Goal: Task Accomplishment & Management: Use online tool/utility

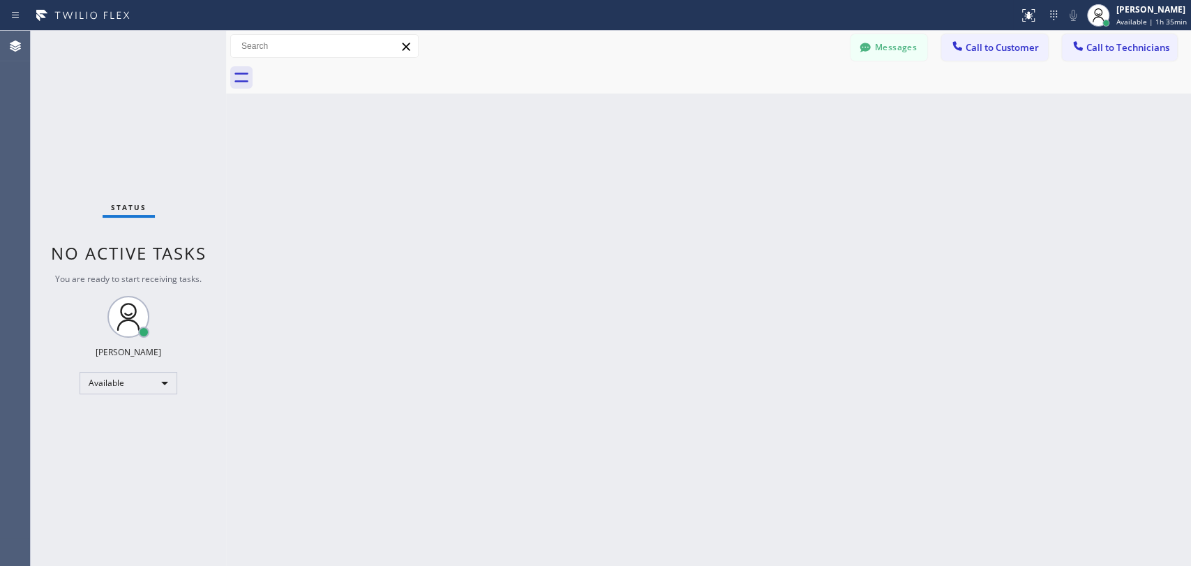
scroll to position [7485, 0]
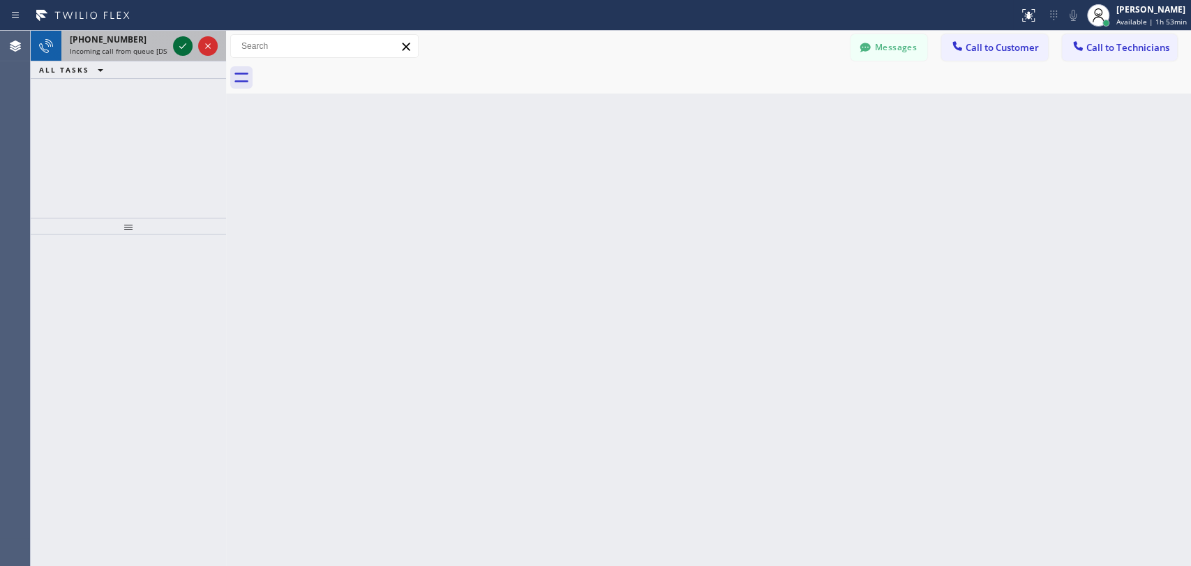
click at [178, 41] on icon at bounding box center [182, 46] width 17 height 17
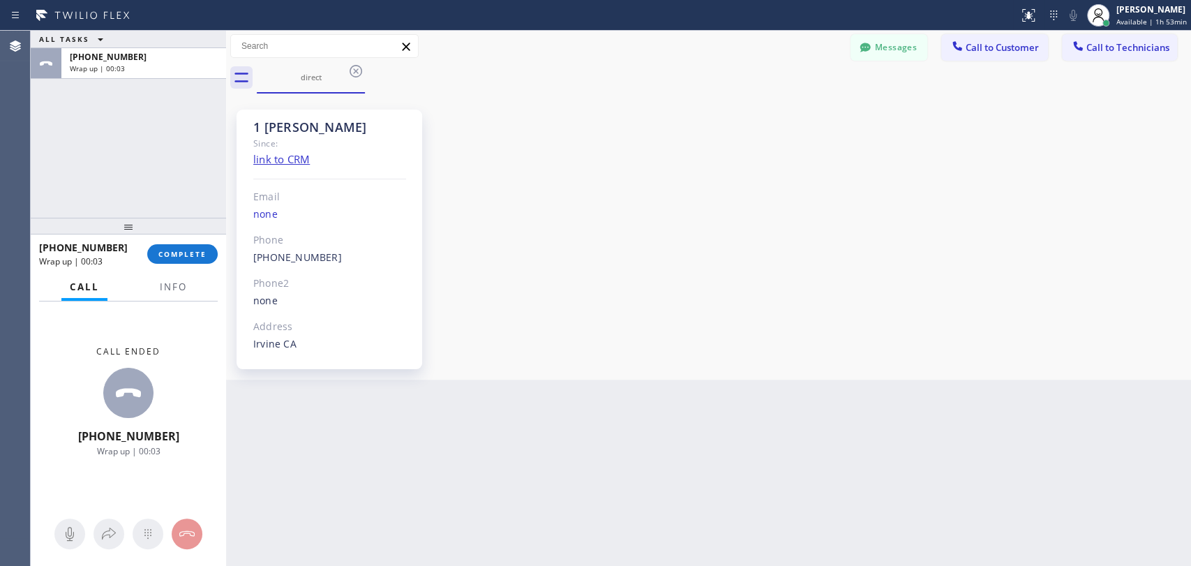
scroll to position [7485, 0]
drag, startPoint x: 170, startPoint y: 257, endPoint x: 465, endPoint y: 77, distance: 345.6
click at [171, 257] on span "COMPLETE" at bounding box center [182, 254] width 48 height 10
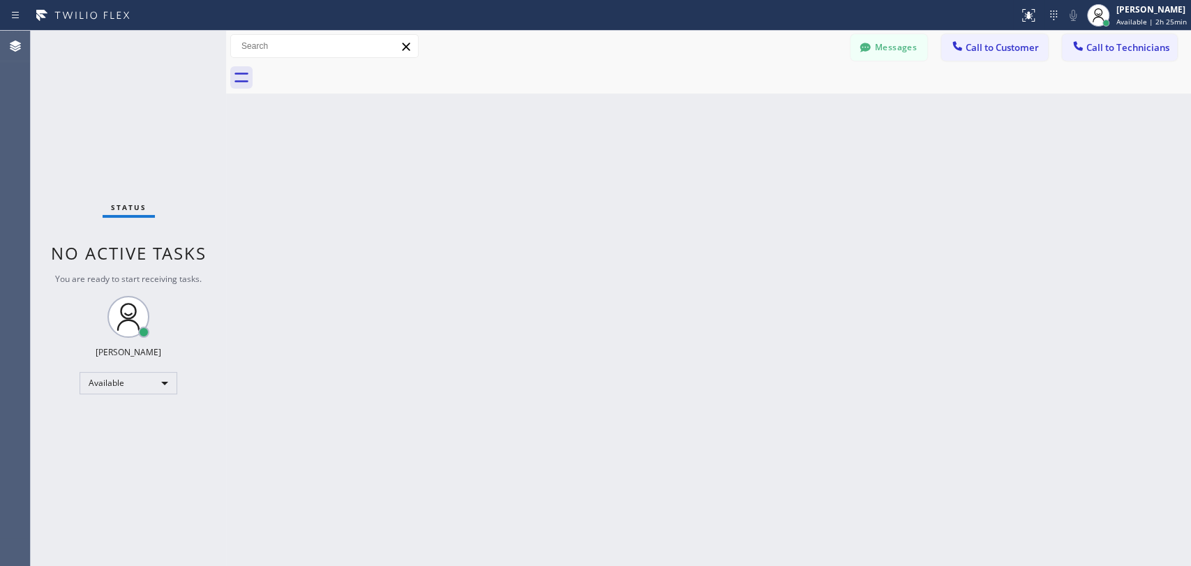
drag, startPoint x: 1088, startPoint y: 112, endPoint x: 1062, endPoint y: 63, distance: 56.2
click at [1088, 112] on div "Back to Dashboard Change Sender ID Customers Technicians HW Hillary Wolfe 10/06…" at bounding box center [708, 298] width 965 height 535
